Goal: Task Accomplishment & Management: Manage account settings

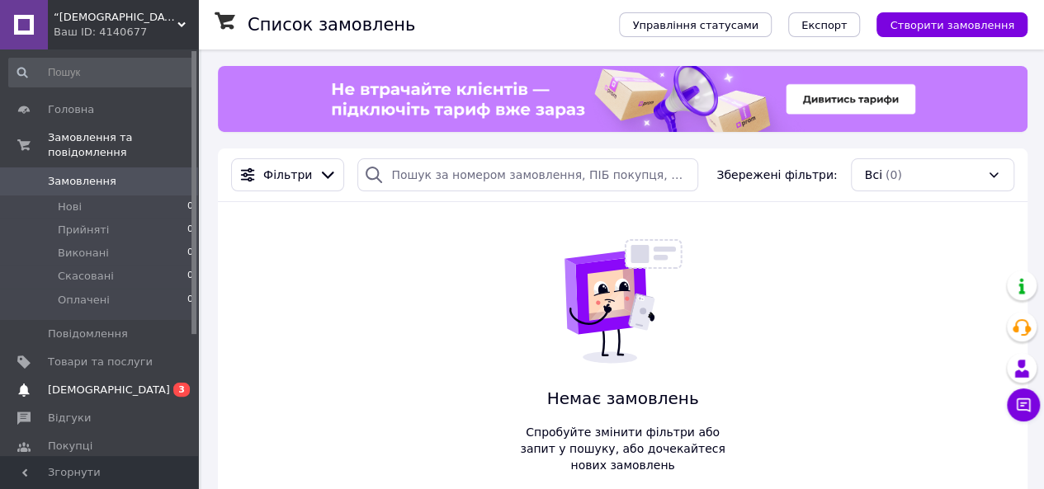
click at [102, 376] on link "[DEMOGRAPHIC_DATA] 0 3" at bounding box center [101, 390] width 203 height 28
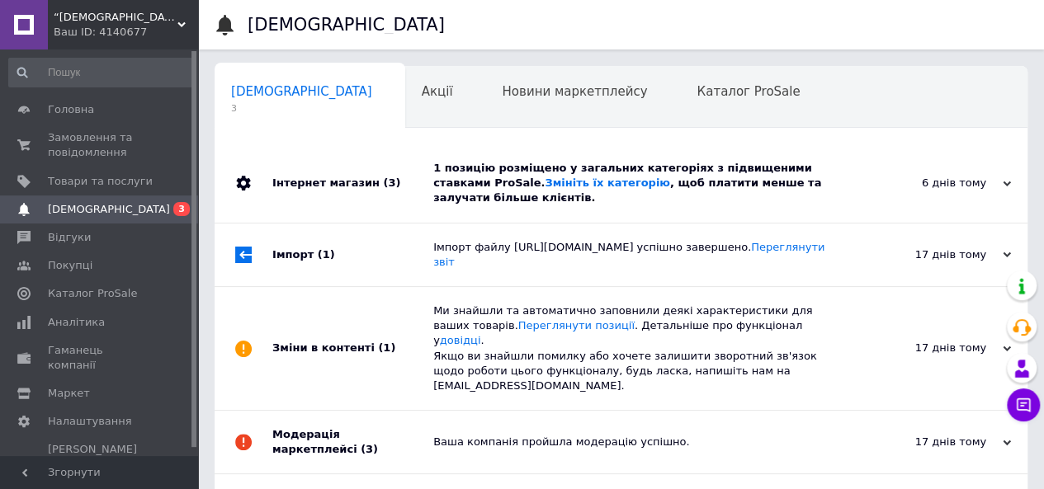
scroll to position [0, 5]
click at [76, 183] on span "Товари та послуги" at bounding box center [100, 181] width 105 height 15
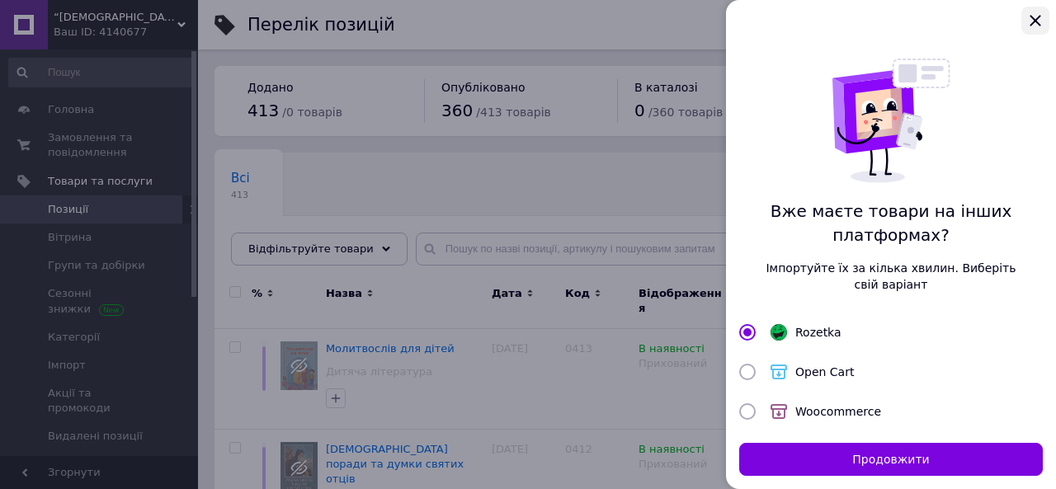
click at [1035, 18] on icon "Закрыть" at bounding box center [1035, 21] width 20 height 20
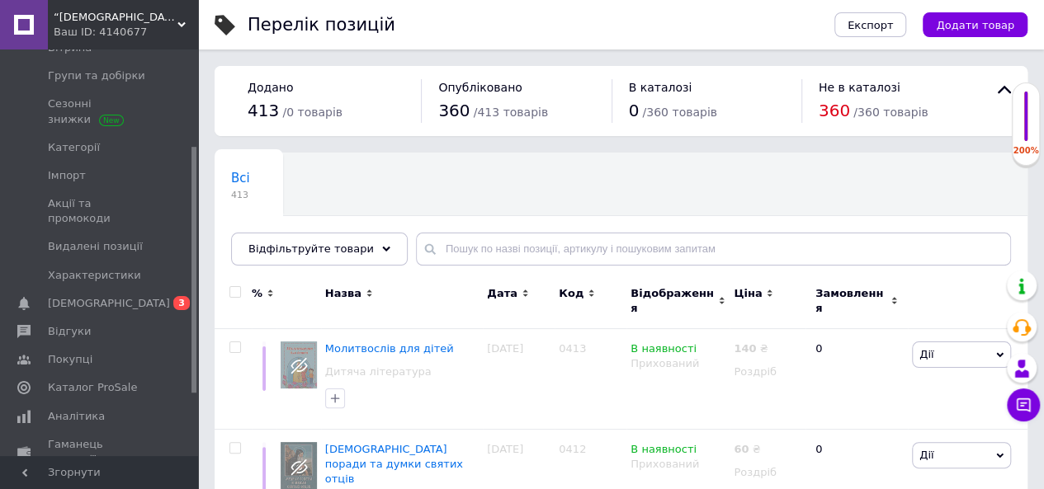
drag, startPoint x: 191, startPoint y: 80, endPoint x: 199, endPoint y: 196, distance: 116.5
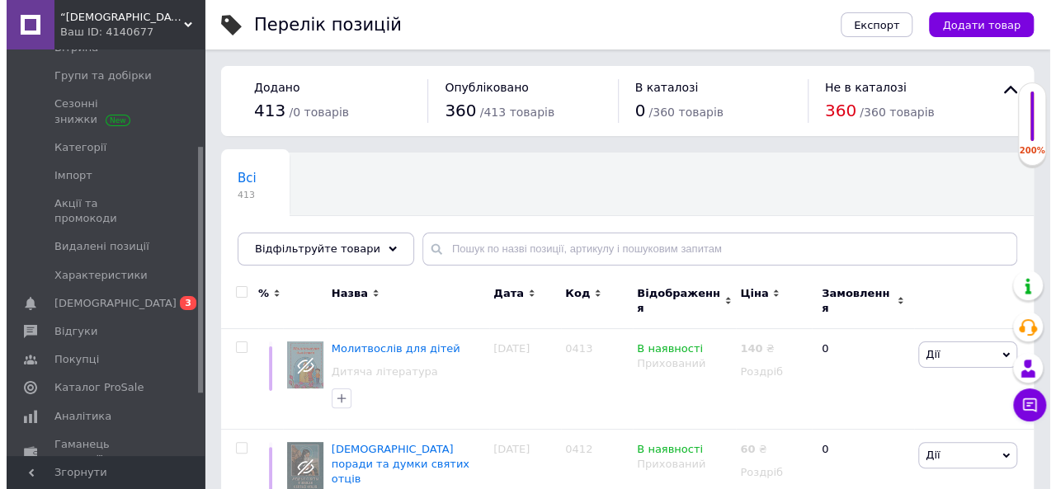
scroll to position [193, 0]
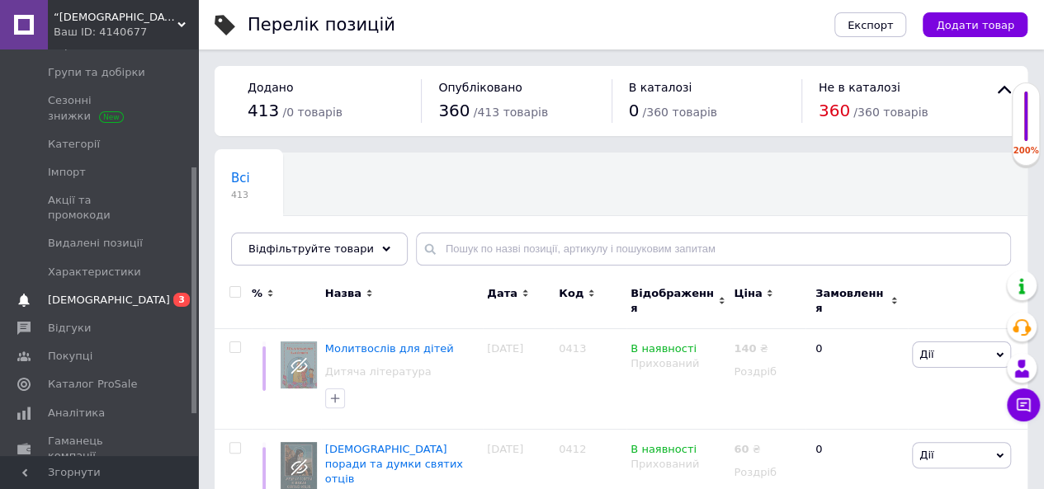
click at [82, 286] on link "[DEMOGRAPHIC_DATA] 0 3" at bounding box center [101, 300] width 203 height 28
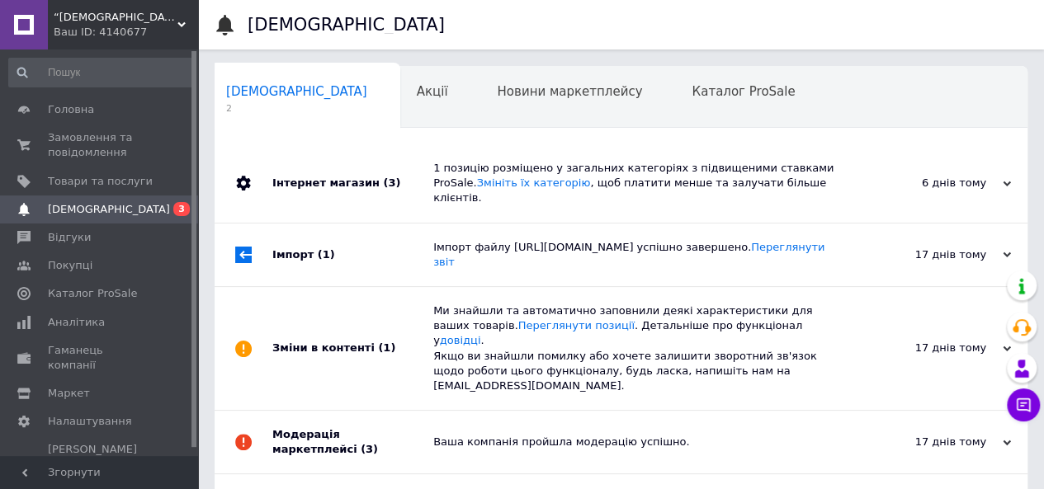
drag, startPoint x: 193, startPoint y: 128, endPoint x: 199, endPoint y: 45, distance: 83.5
click at [199, 45] on div "“[DEMOGRAPHIC_DATA] інтернет магазин”. Почаївська Лавра Ваш ID: 4140677 Кабінет…" at bounding box center [522, 332] width 1044 height 664
click at [101, 139] on span "Замовлення та повідомлення" at bounding box center [100, 145] width 105 height 30
